Goal: Task Accomplishment & Management: Manage account settings

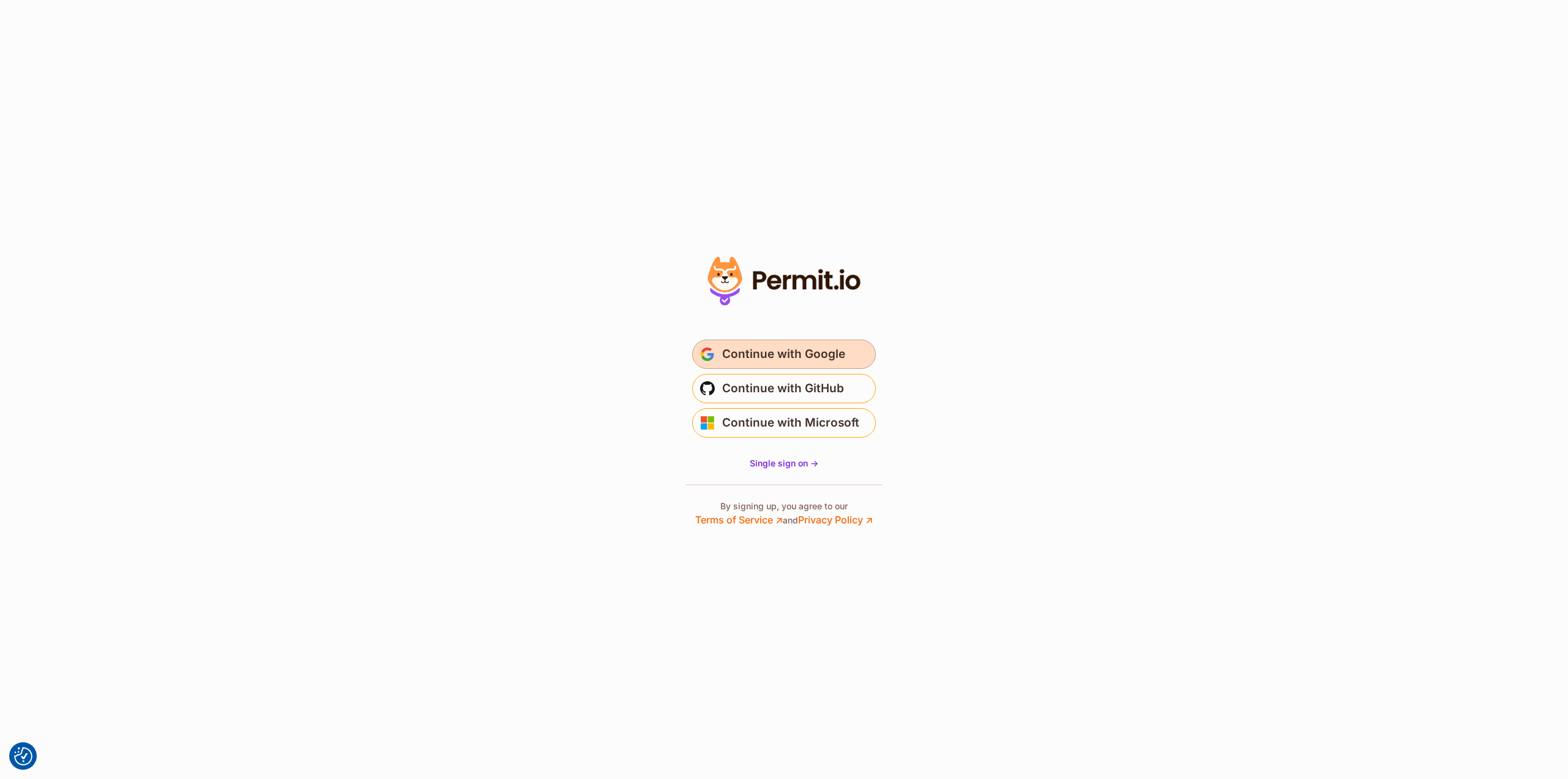
click at [777, 354] on span "Continue with Google" at bounding box center [783, 354] width 123 height 20
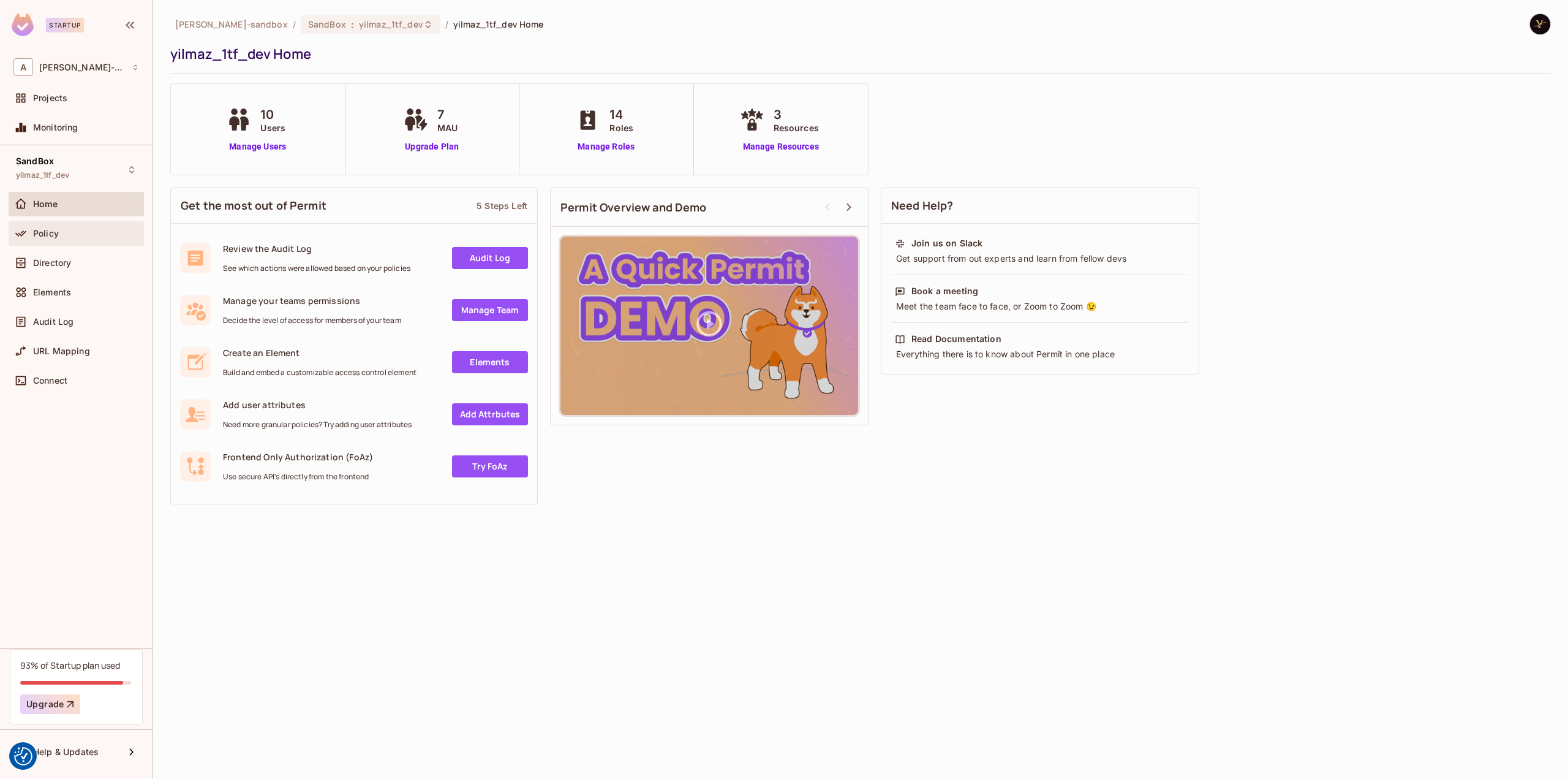
click at [89, 236] on div "Policy" at bounding box center [85, 233] width 106 height 10
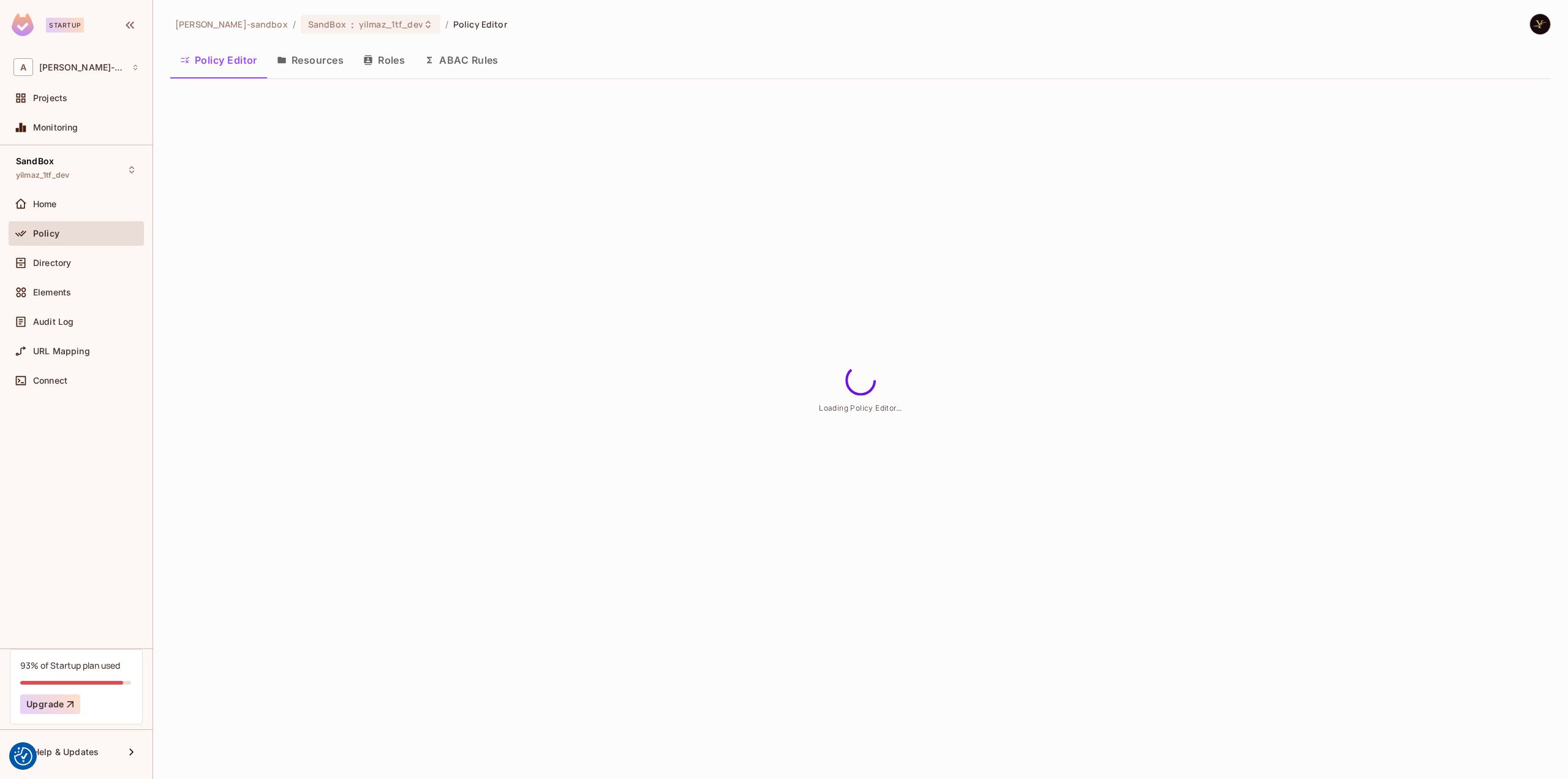
click at [452, 55] on button "ABAC Rules" at bounding box center [462, 60] width 94 height 31
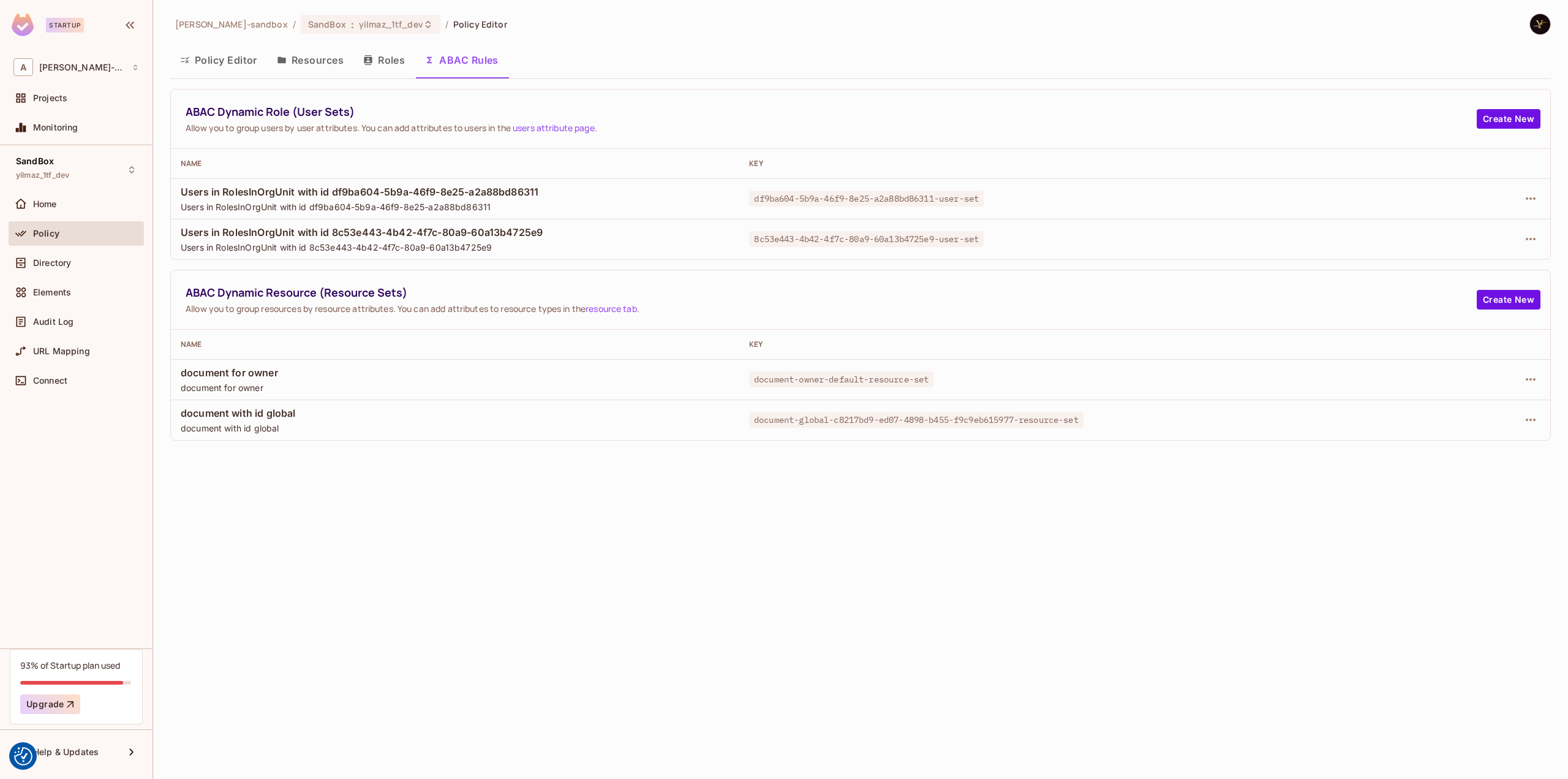
click at [307, 523] on div "alex-trustflight-sandbox / SandBox : yilmaz_1tf_dev / Policy Editor Policy Edit…" at bounding box center [861, 389] width 1415 height 779
click at [376, 534] on div "alex-trustflight-sandbox / SandBox : yilmaz_1tf_dev / Policy Editor Policy Edit…" at bounding box center [861, 389] width 1415 height 779
click at [236, 532] on div "[PERSON_NAME]-sandbox / SandBox : yilmaz_1tf_dev / Policy Editor Policy Editor …" at bounding box center [861, 389] width 1415 height 779
click at [512, 509] on div "[PERSON_NAME]-sandbox / SandBox : yilmaz_1tf_dev / Policy Editor Policy Editor …" at bounding box center [861, 389] width 1415 height 779
click at [199, 56] on button "Policy Editor" at bounding box center [219, 60] width 97 height 31
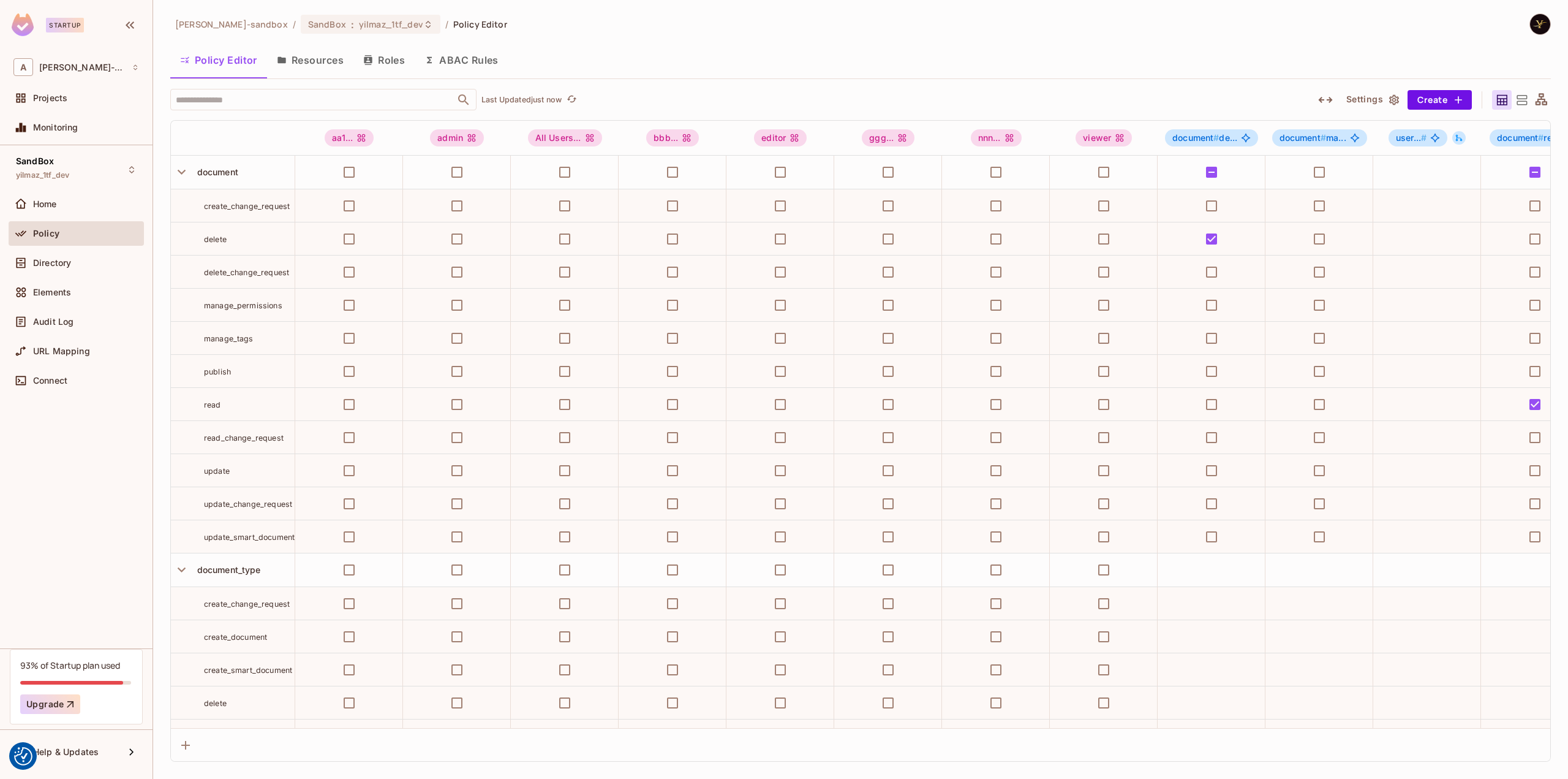
click at [472, 60] on button "ABAC Rules" at bounding box center [462, 60] width 94 height 31
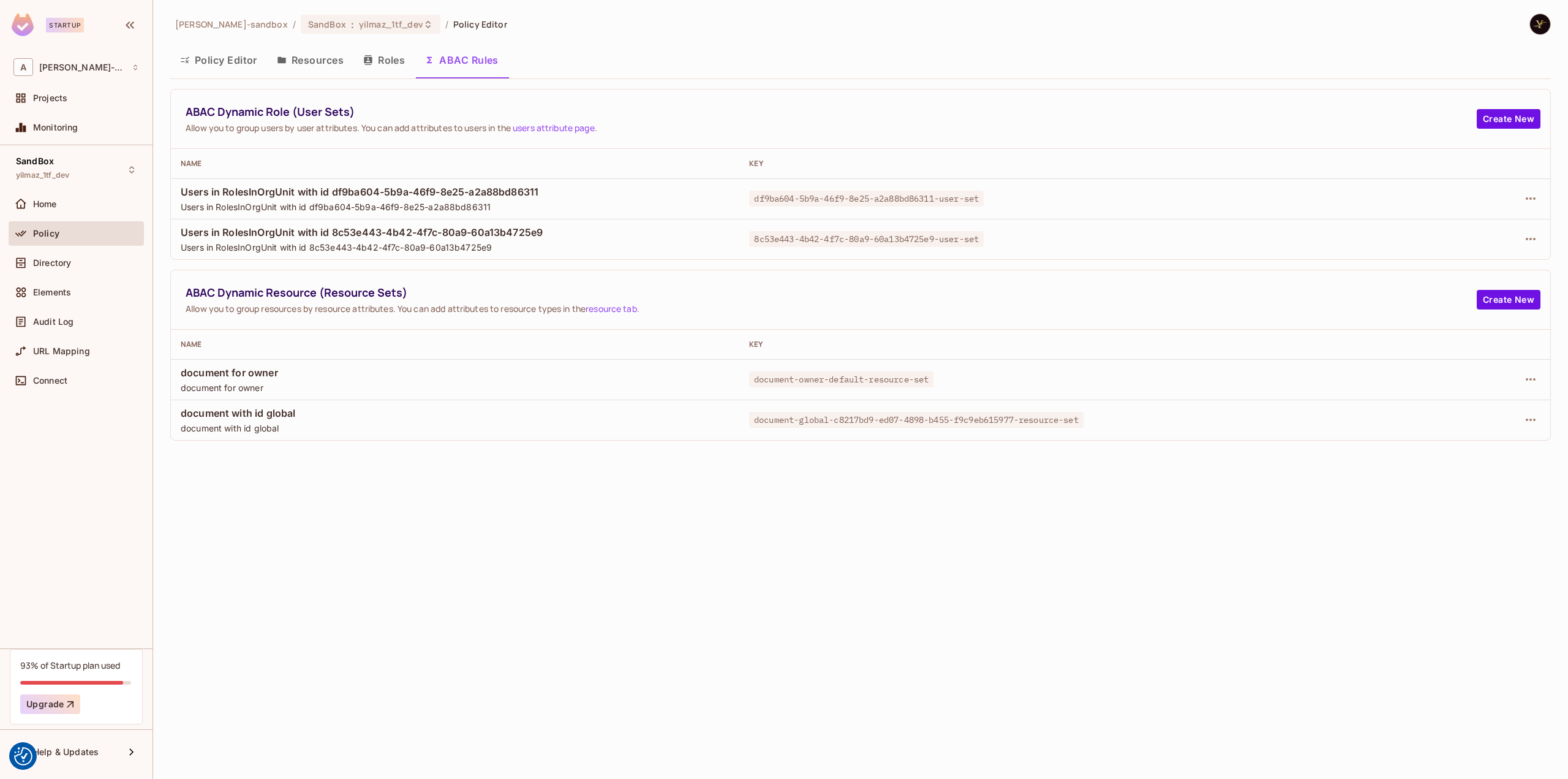
click at [365, 489] on div "alex-trustflight-sandbox / SandBox : yilmaz_1tf_dev / Policy Editor Policy Edit…" at bounding box center [861, 389] width 1415 height 779
click at [363, 517] on div "alex-trustflight-sandbox / SandBox : yilmaz_1tf_dev / Policy Editor Policy Edit…" at bounding box center [861, 389] width 1415 height 779
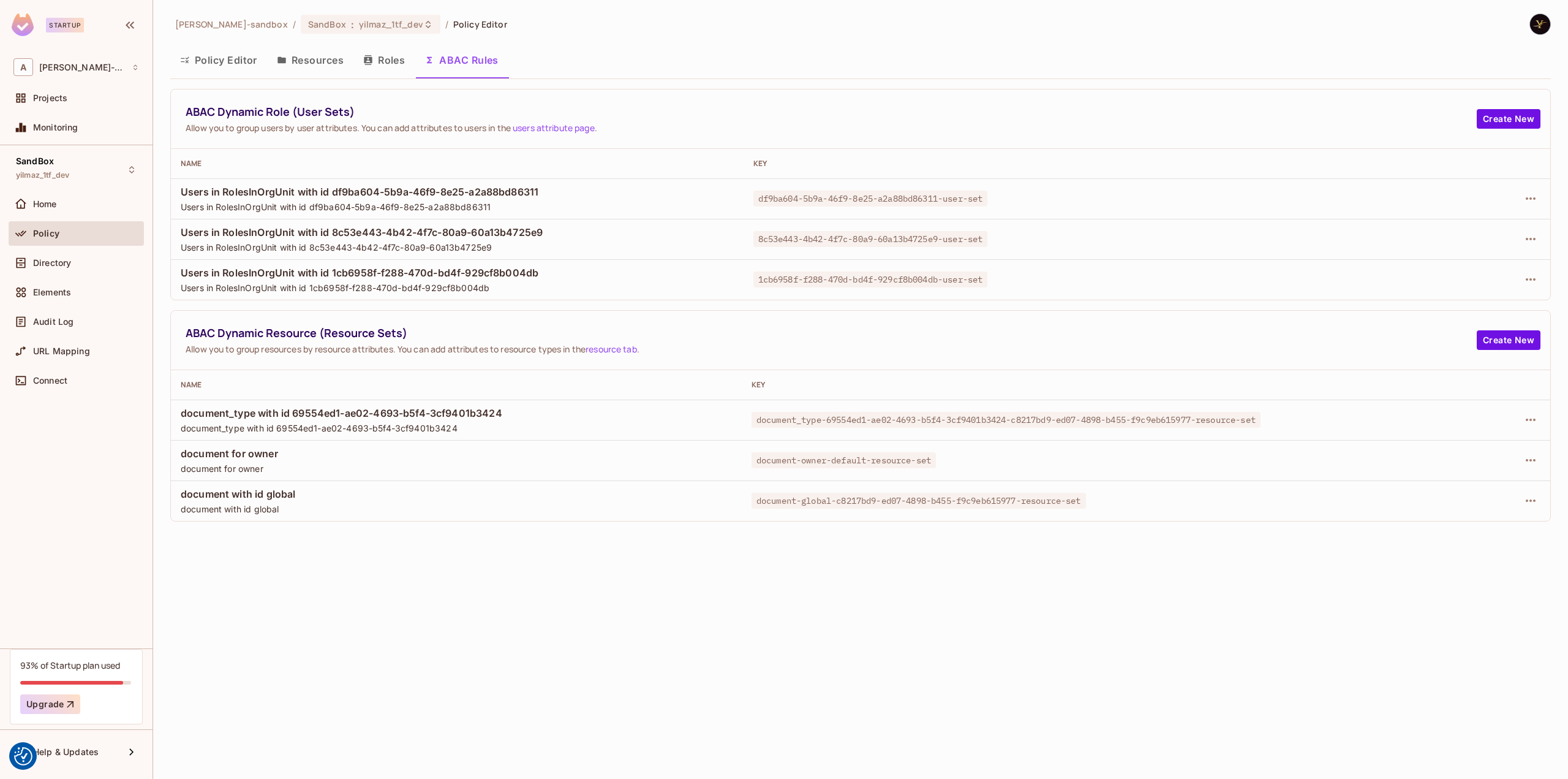
click at [327, 605] on div "[PERSON_NAME]-sandbox / SandBox : yilmaz_1tf_dev / Policy Editor Policy Editor …" at bounding box center [861, 389] width 1415 height 779
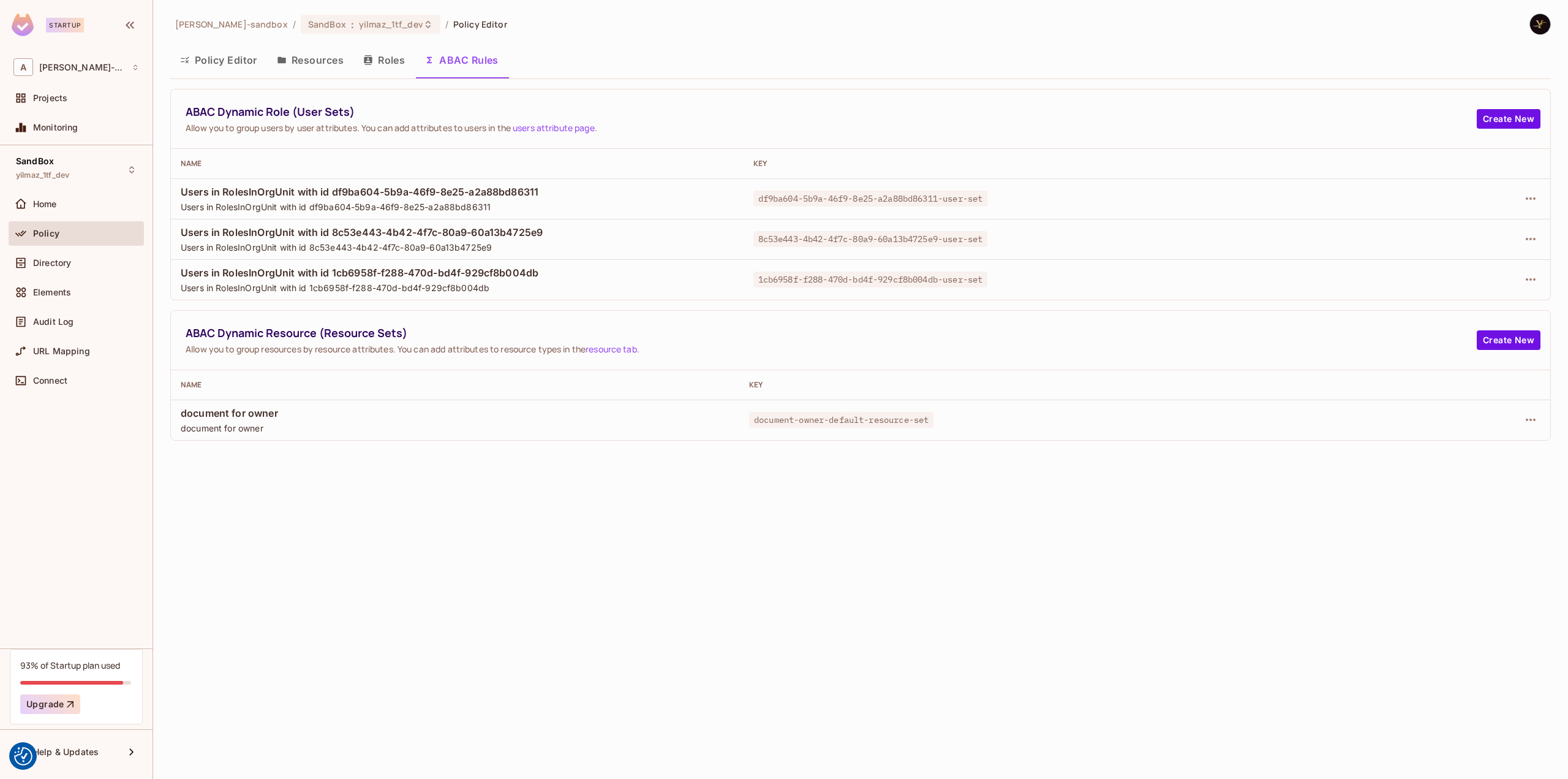
click at [387, 574] on div "[PERSON_NAME]-sandbox / SandBox : yilmaz_1tf_dev / Policy Editor Policy Editor …" at bounding box center [861, 389] width 1415 height 779
click at [469, 566] on div "alex-trustflight-sandbox / SandBox : yilmaz_1tf_dev / Policy Editor Policy Edit…" at bounding box center [861, 389] width 1415 height 779
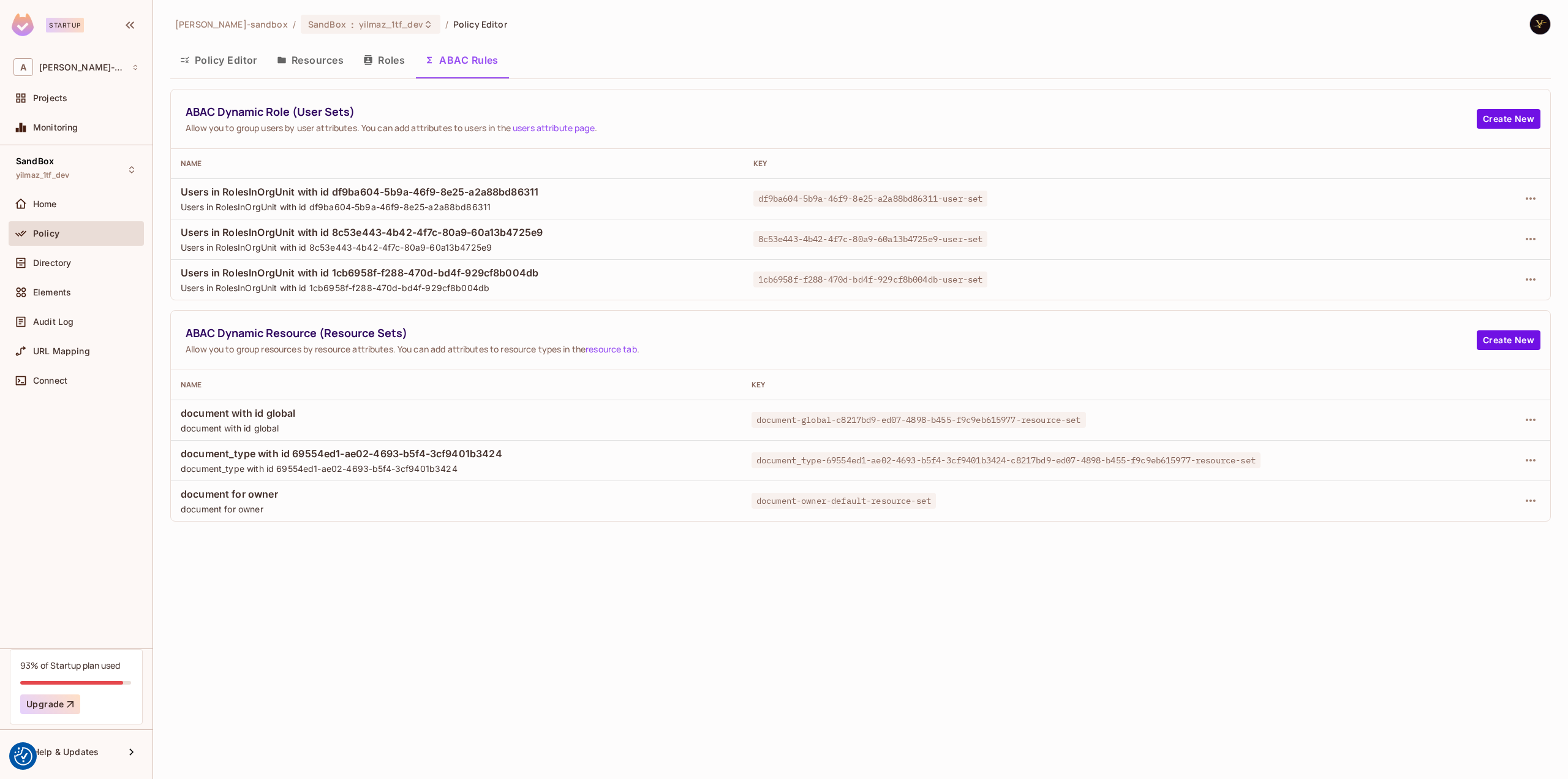
click at [340, 540] on div "[PERSON_NAME]-sandbox / SandBox : yilmaz_1tf_dev / Policy Editor Policy Editor …" at bounding box center [861, 389] width 1415 height 779
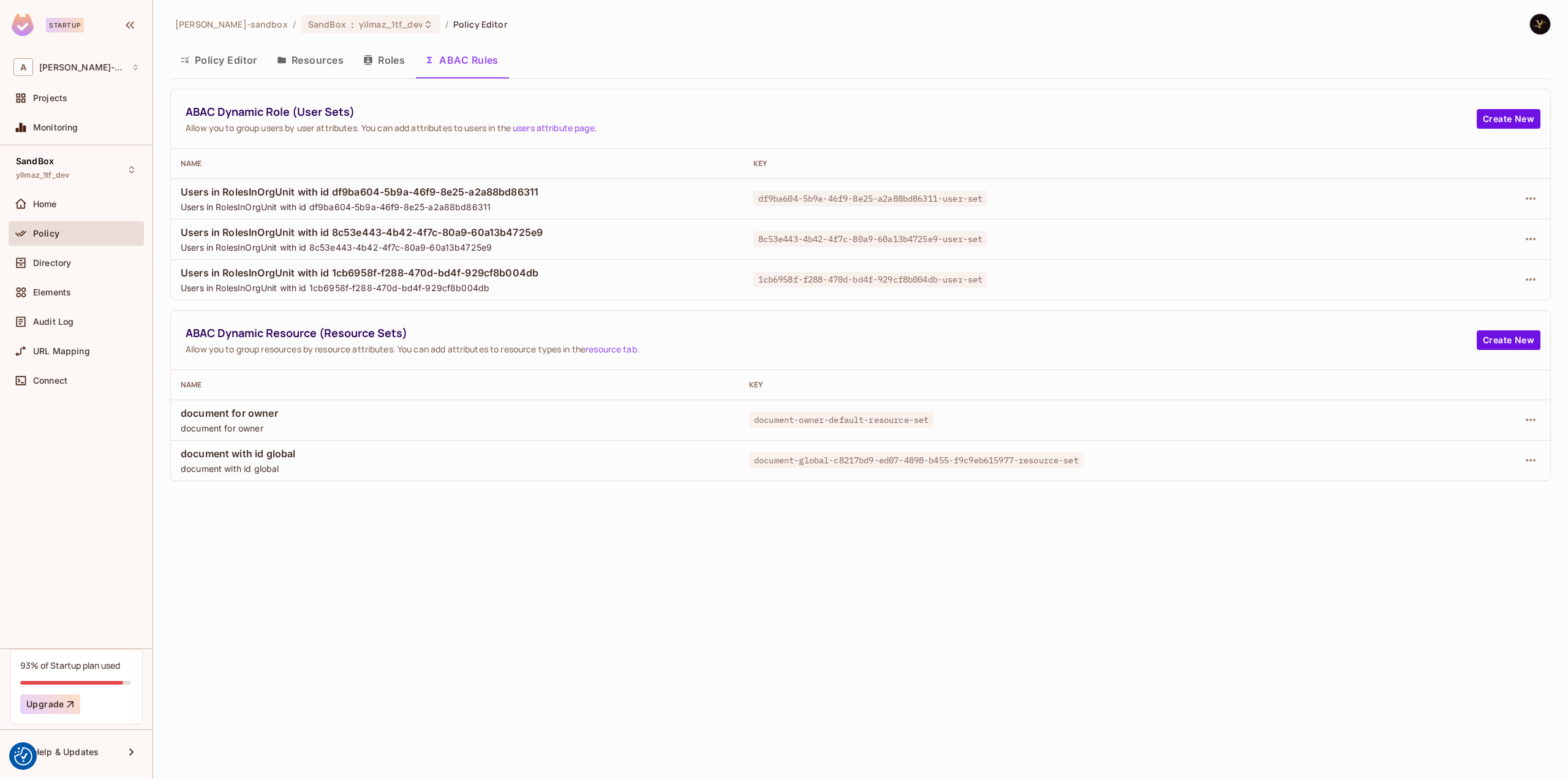
click at [269, 579] on div "[PERSON_NAME]-sandbox / SandBox : yilmaz_1tf_dev / Policy Editor Policy Editor …" at bounding box center [861, 389] width 1415 height 779
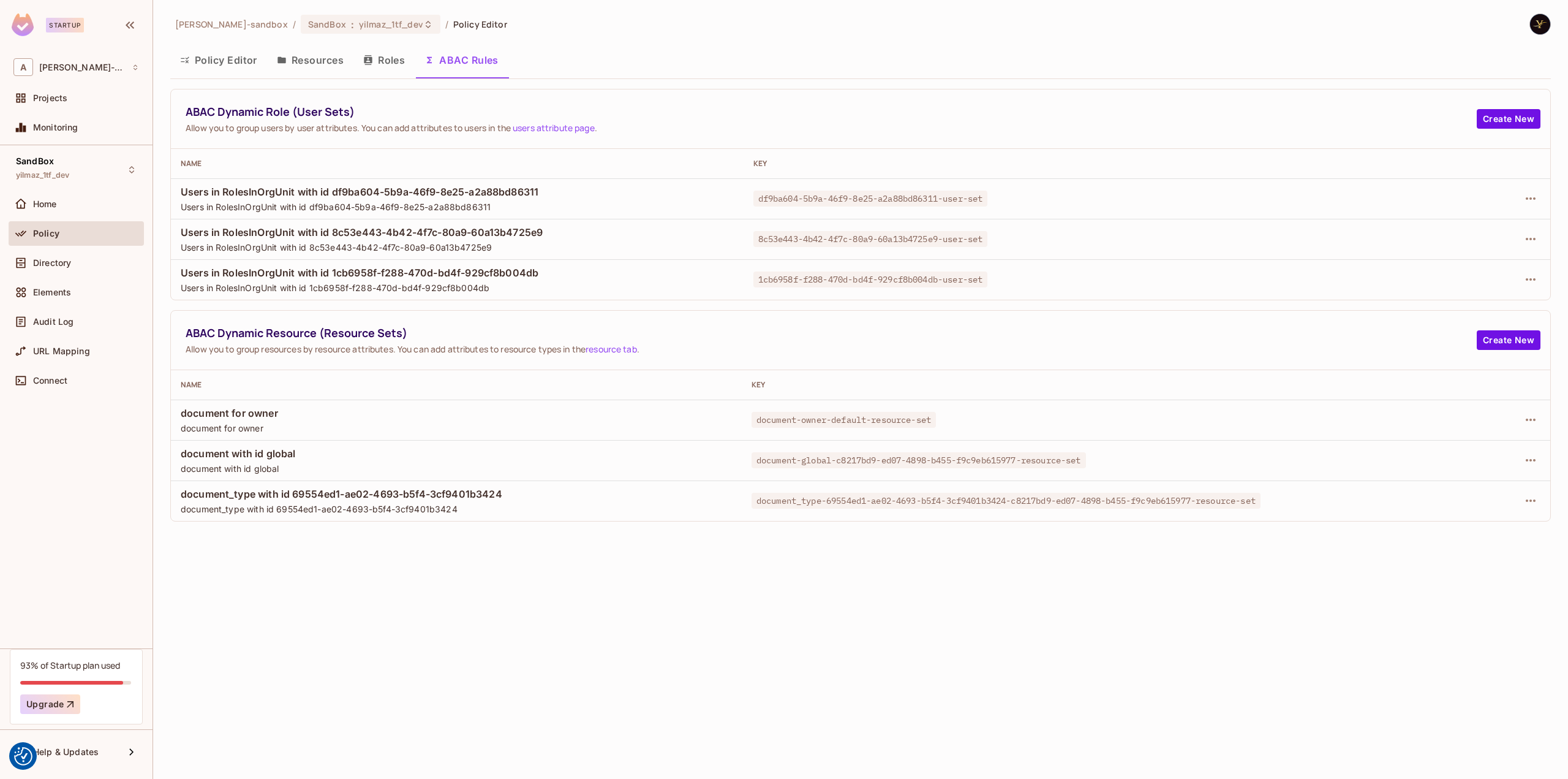
click at [374, 595] on div "alex-trustflight-sandbox / SandBox : yilmaz_1tf_dev / Policy Editor Policy Edit…" at bounding box center [861, 389] width 1415 height 779
